Goal: Transaction & Acquisition: Purchase product/service

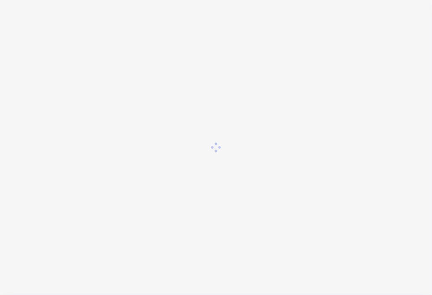
click at [88, 95] on div at bounding box center [216, 147] width 432 height 295
